Goal: Transaction & Acquisition: Purchase product/service

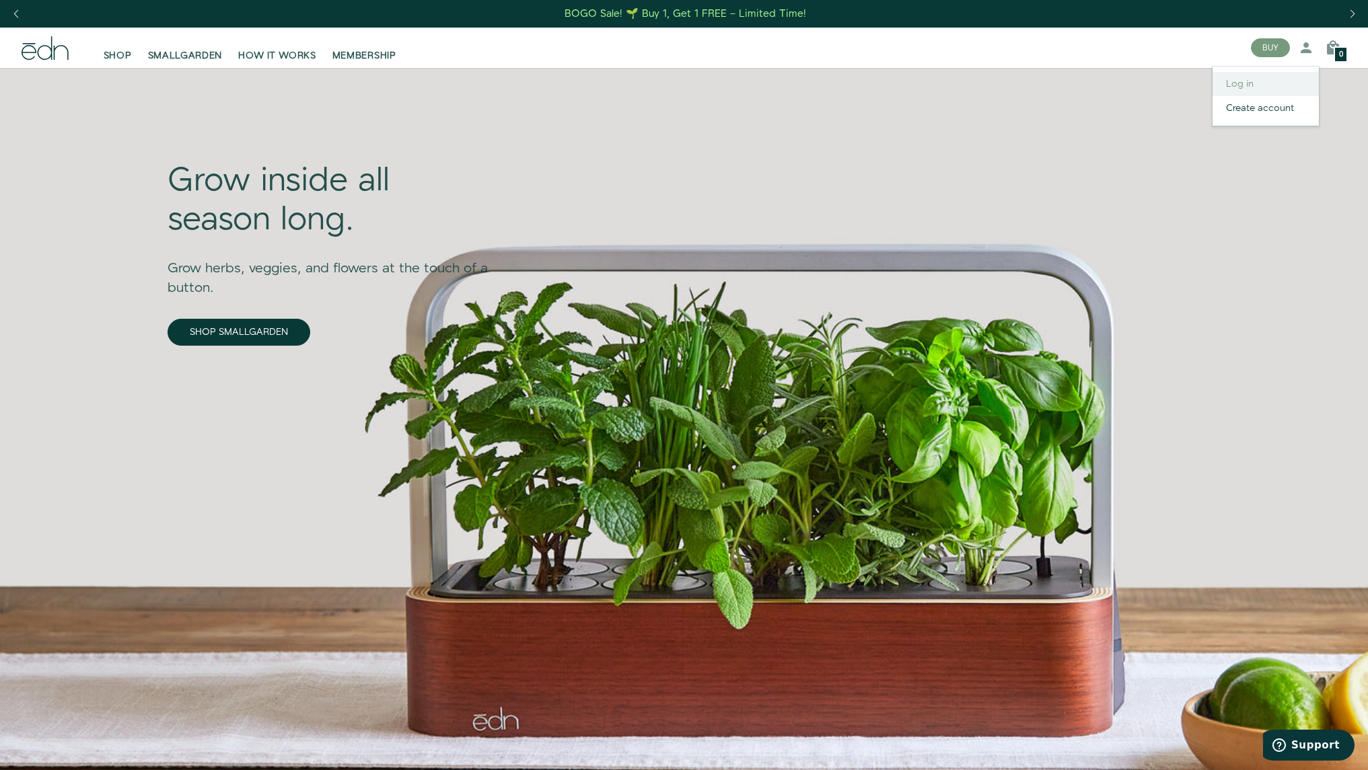
click at [1232, 79] on link "Log in" at bounding box center [1265, 84] width 106 height 24
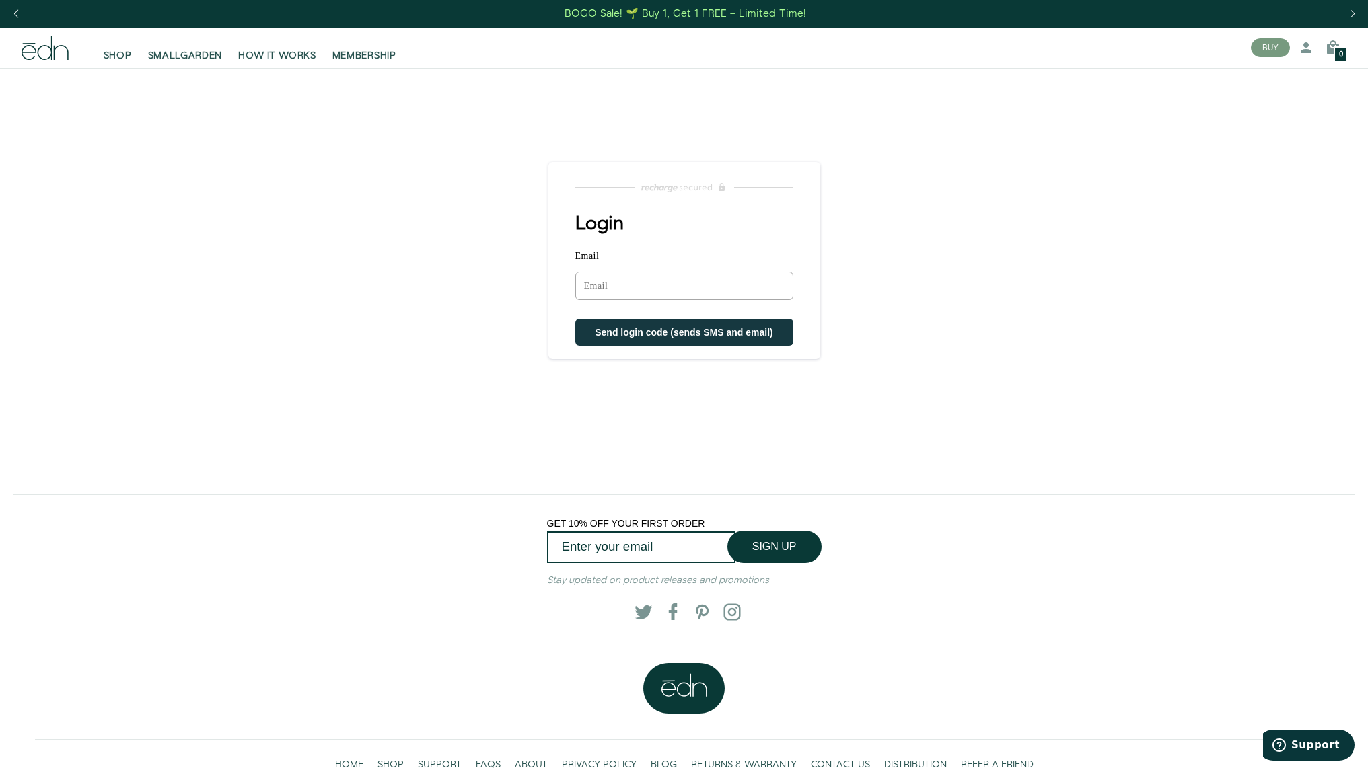
click at [653, 296] on input "Email" at bounding box center [684, 286] width 218 height 28
type input "Bluehydrangea252@icloud.com"
click at [673, 332] on span "Send login code (sends SMS and email)" at bounding box center [684, 333] width 178 height 11
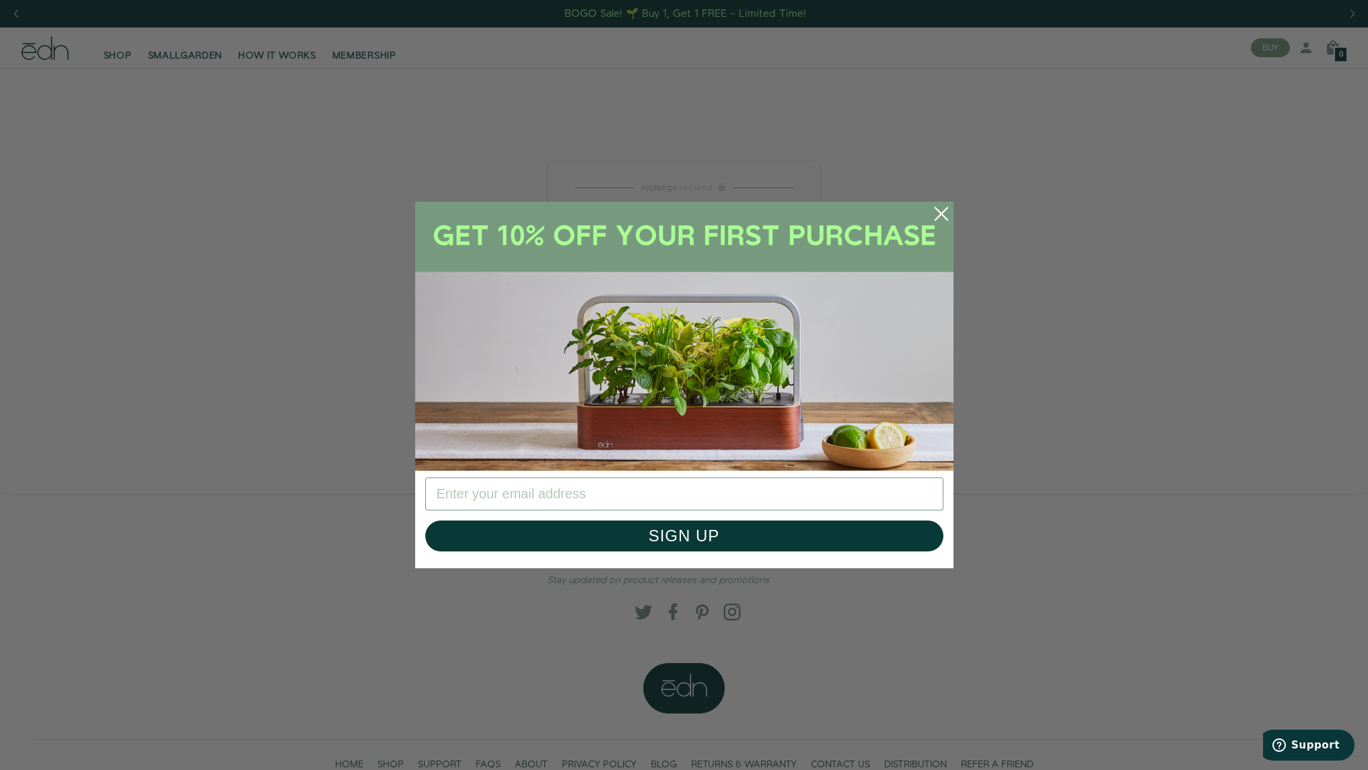
click at [944, 204] on circle "Close dialog" at bounding box center [941, 214] width 30 height 30
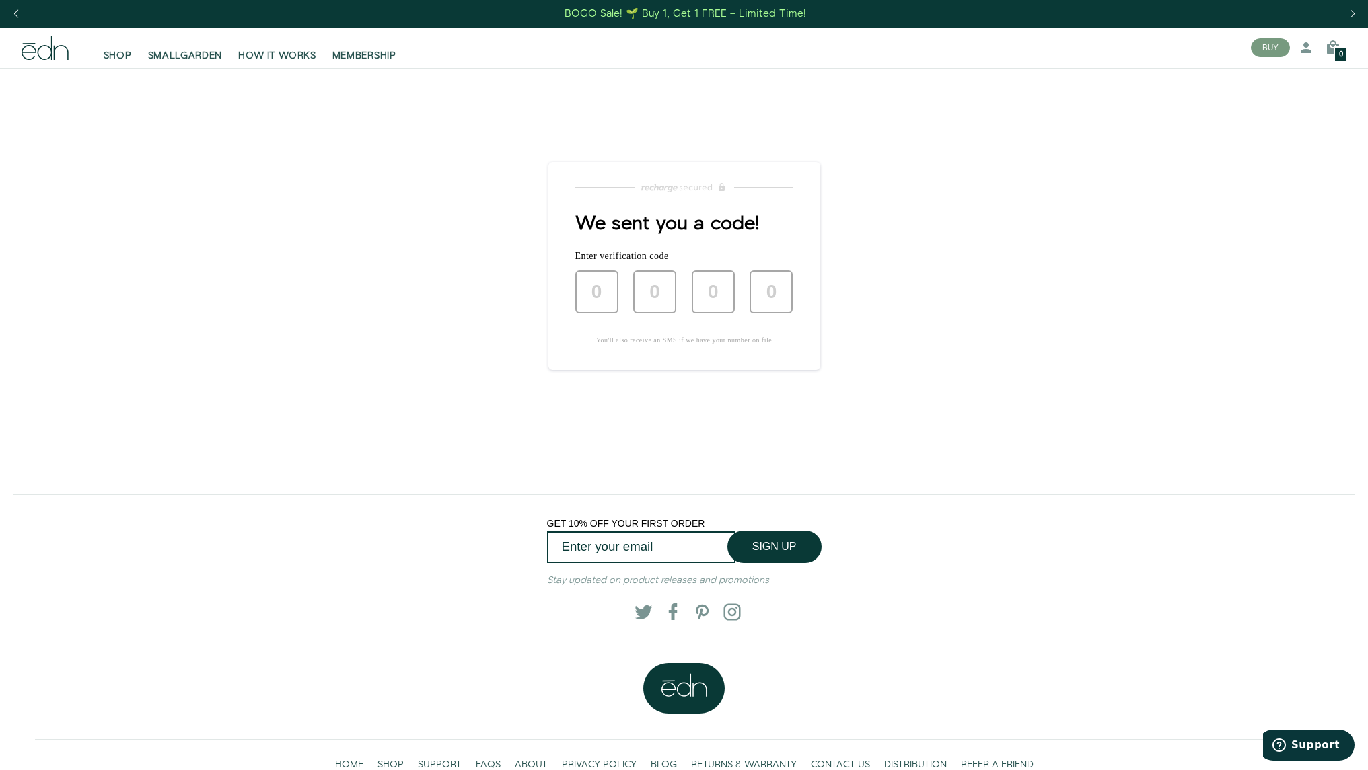
click at [944, 204] on main "Login Email Bluehydrangea252@icloud.com Sorry, we could not find your account S…" at bounding box center [684, 281] width 1368 height 426
click at [589, 282] on input "text" at bounding box center [596, 291] width 43 height 43
type input "9"
type input "4"
type input "0"
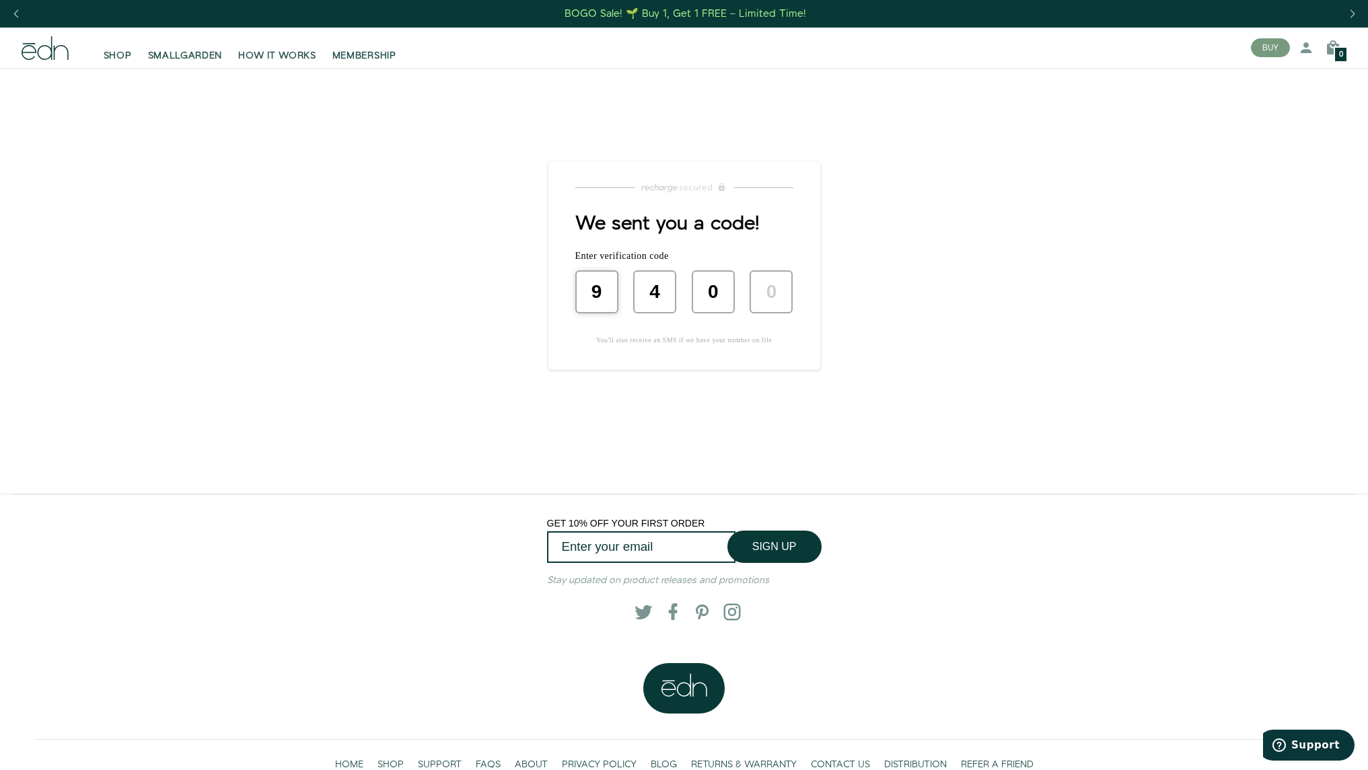
type input "0"
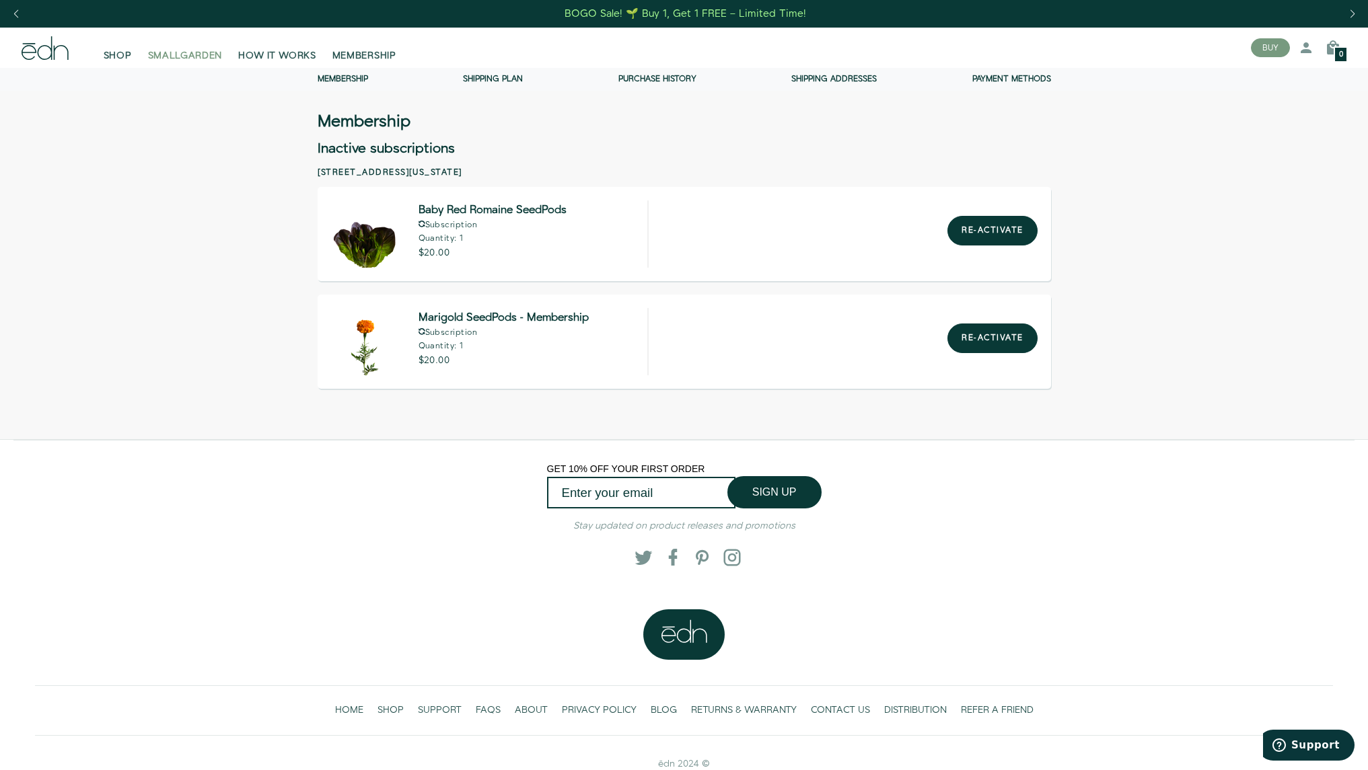
click at [193, 59] on span "SMALLGARDEN" at bounding box center [185, 55] width 75 height 13
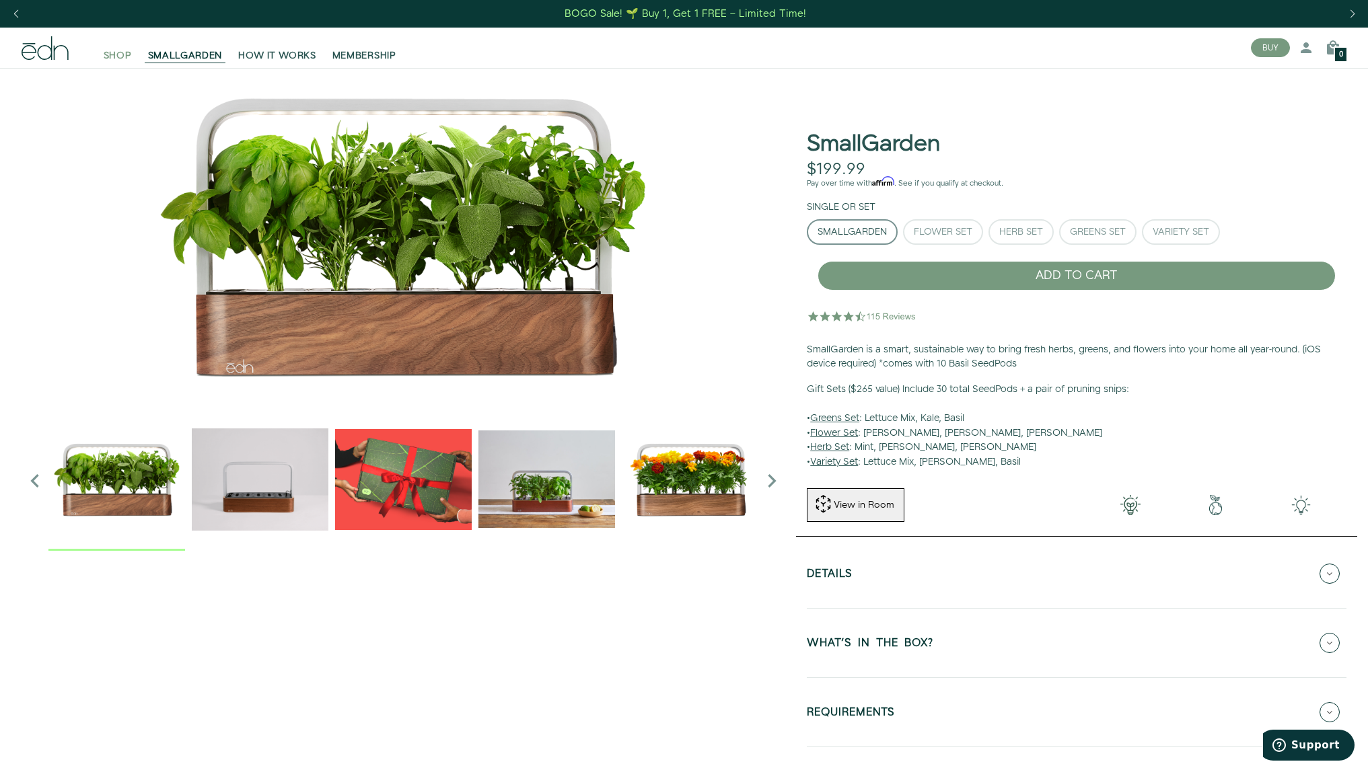
click at [122, 56] on span "SHOP" at bounding box center [118, 55] width 28 height 13
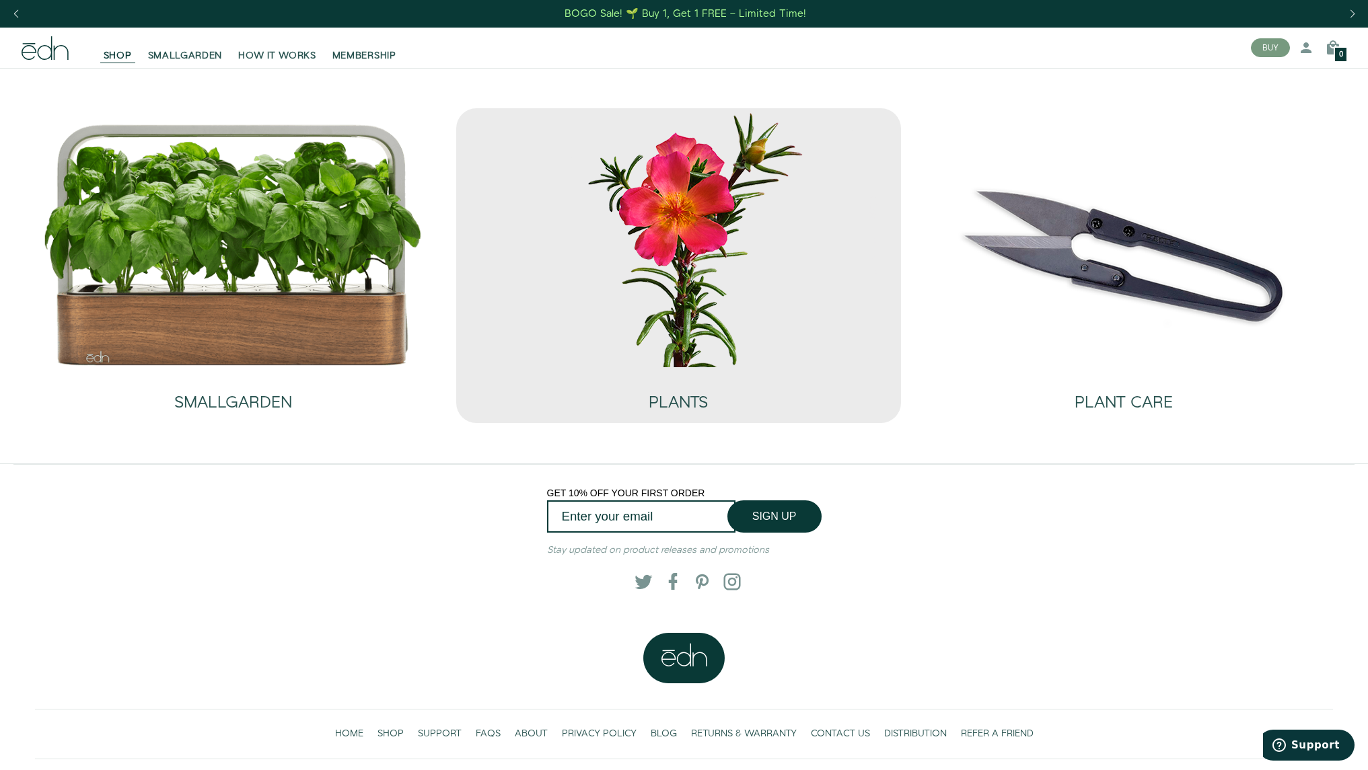
click at [704, 367] on img at bounding box center [678, 237] width 404 height 259
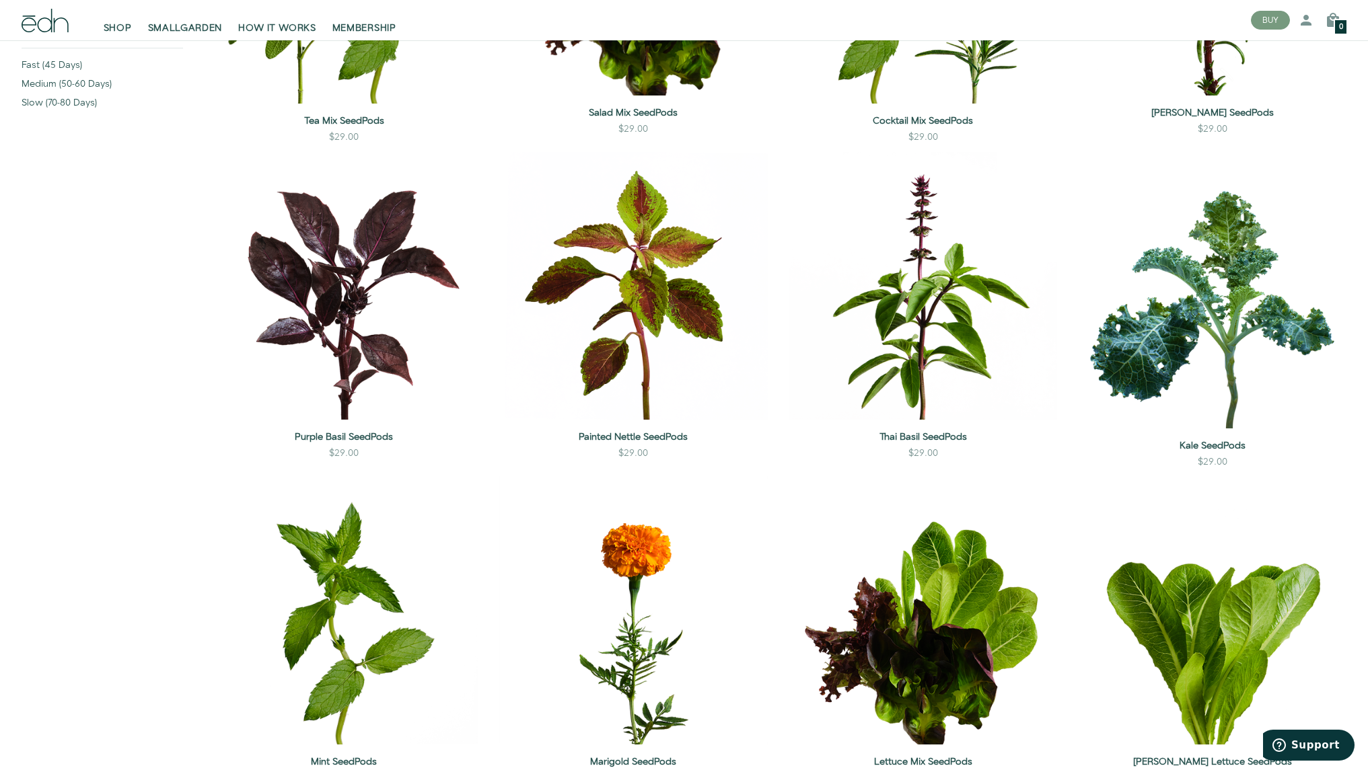
scroll to position [424, 0]
